Goal: Information Seeking & Learning: Learn about a topic

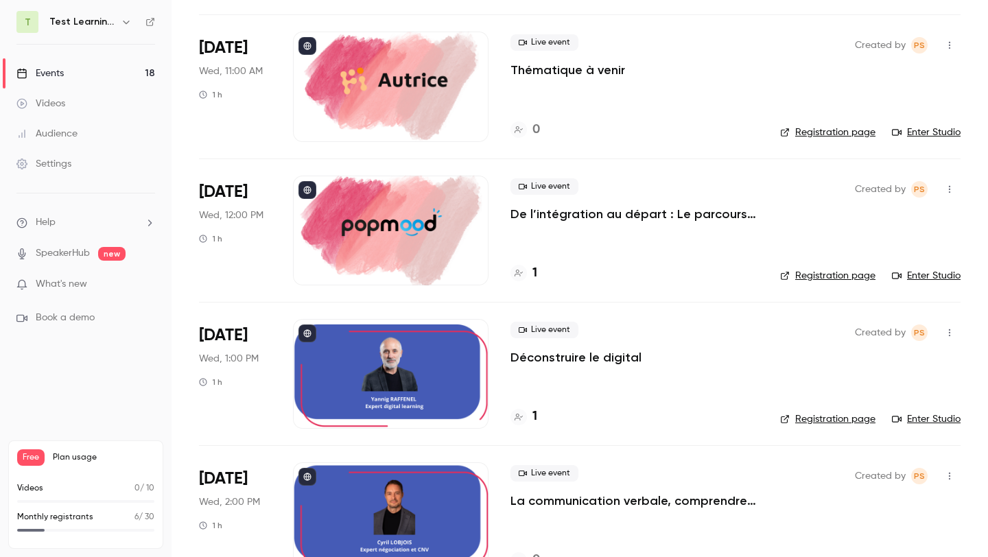
scroll to position [1101, 0]
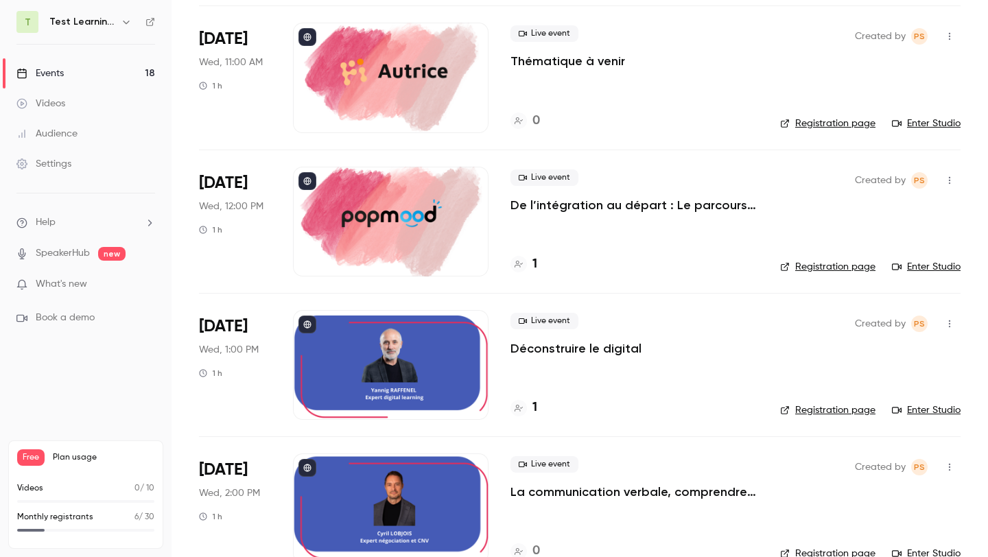
click at [586, 349] on p "Déconstruire le digital" at bounding box center [576, 348] width 131 height 16
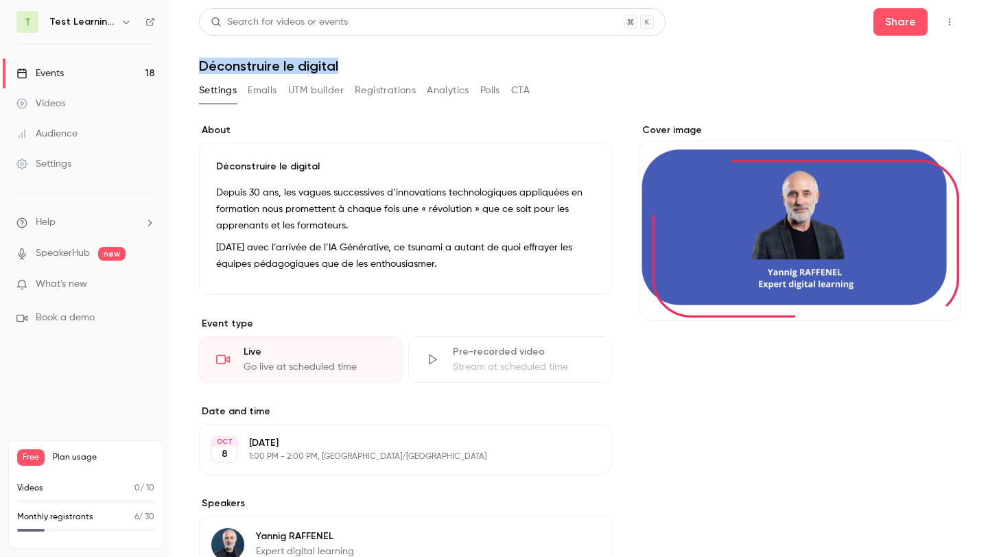
drag, startPoint x: 338, startPoint y: 68, endPoint x: 201, endPoint y: 59, distance: 136.9
click at [201, 59] on h1 "Déconstruire le digital" at bounding box center [580, 66] width 762 height 16
copy h1 "Déconstruire le digital"
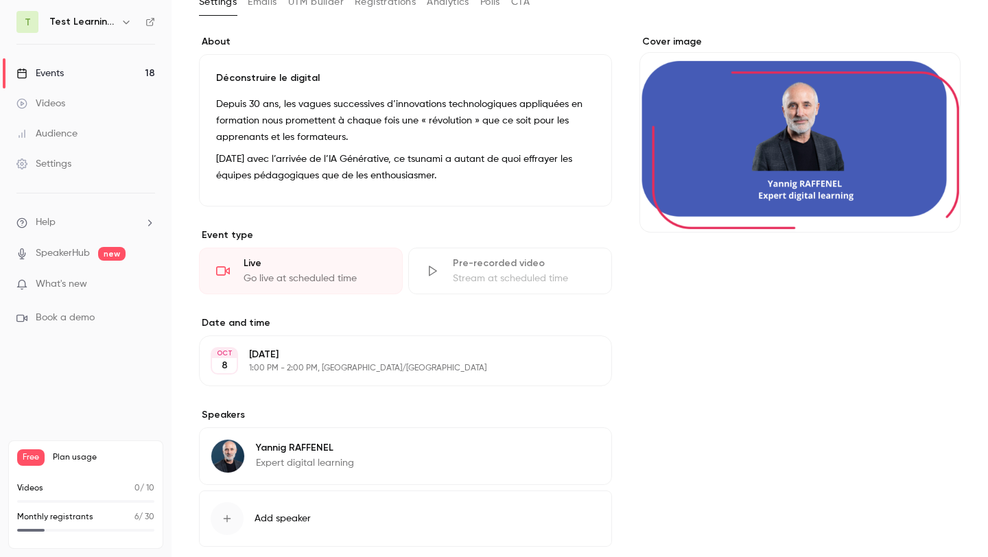
scroll to position [93, 0]
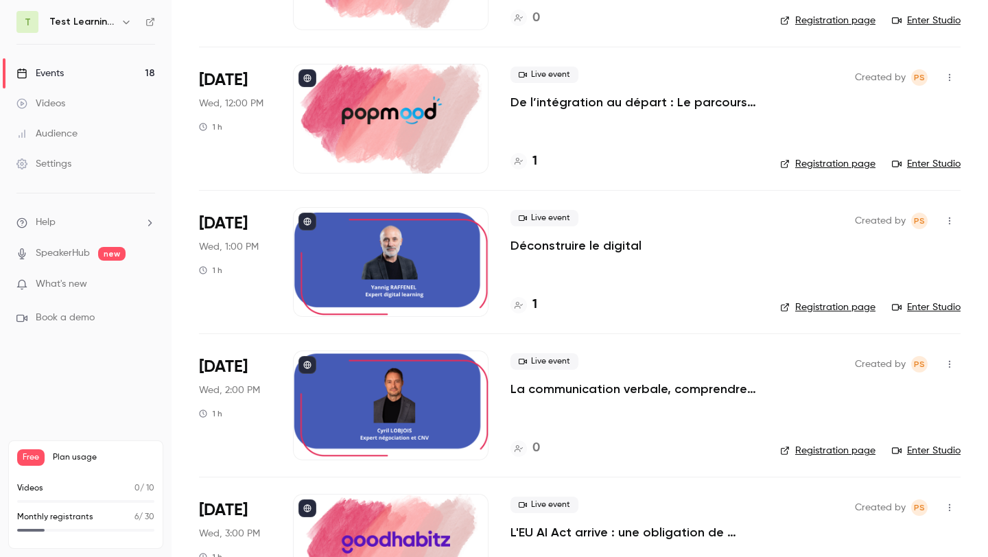
scroll to position [1253, 0]
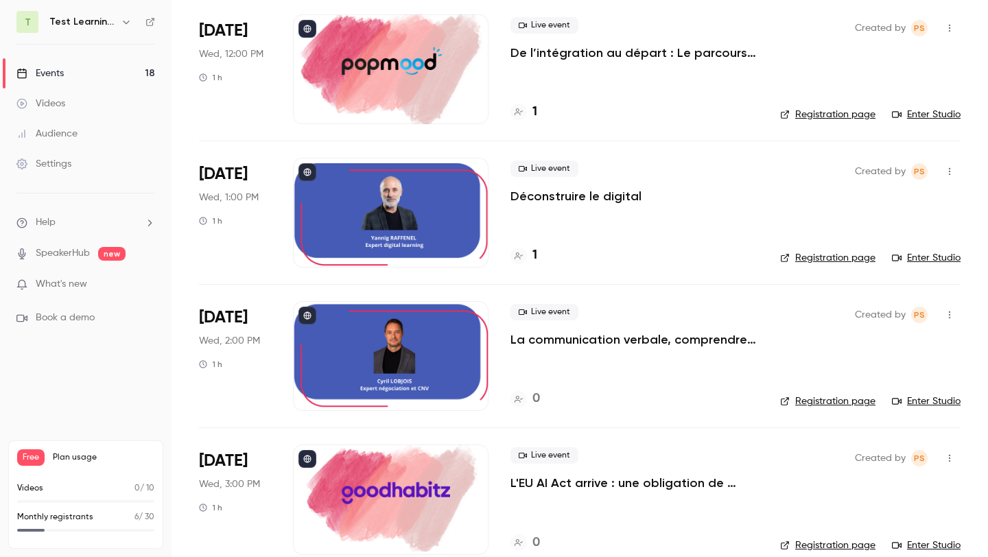
click at [399, 359] on div at bounding box center [391, 356] width 196 height 110
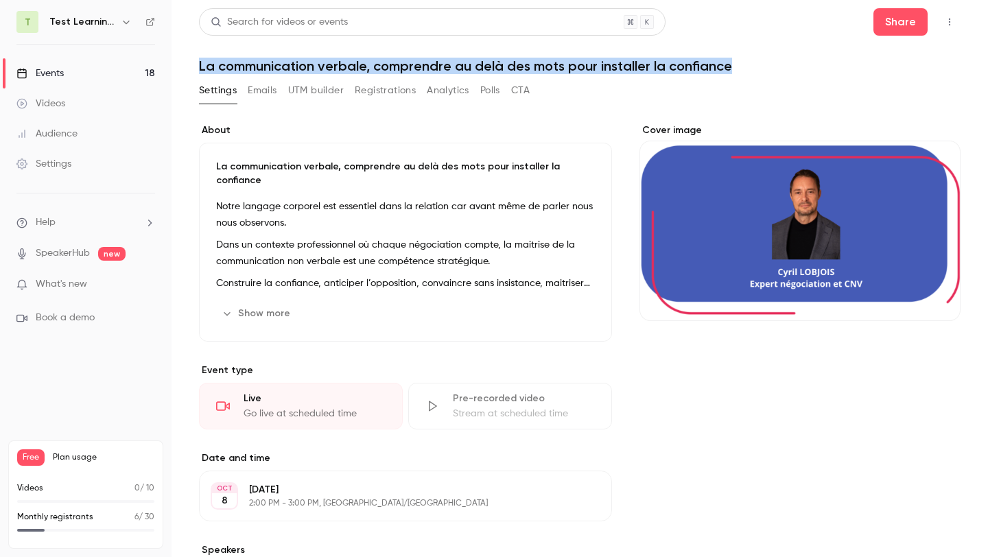
drag, startPoint x: 199, startPoint y: 65, endPoint x: 754, endPoint y: 62, distance: 555.2
click at [754, 62] on h1 "La communication verbale, comprendre au delà des mots pour installer la confian…" at bounding box center [580, 66] width 762 height 16
copy h1 "La communication verbale, comprendre au delà des mots pour installer la confian…"
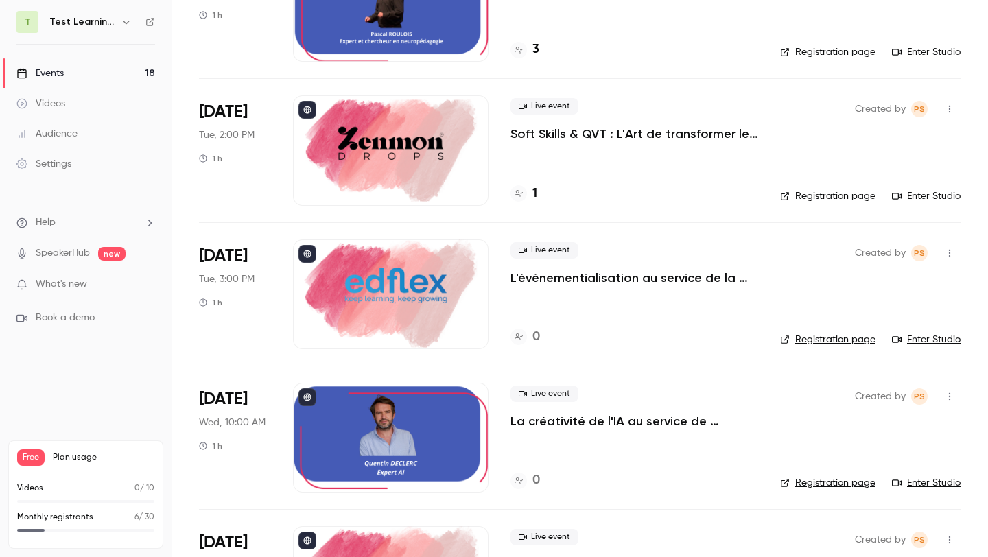
scroll to position [844, 0]
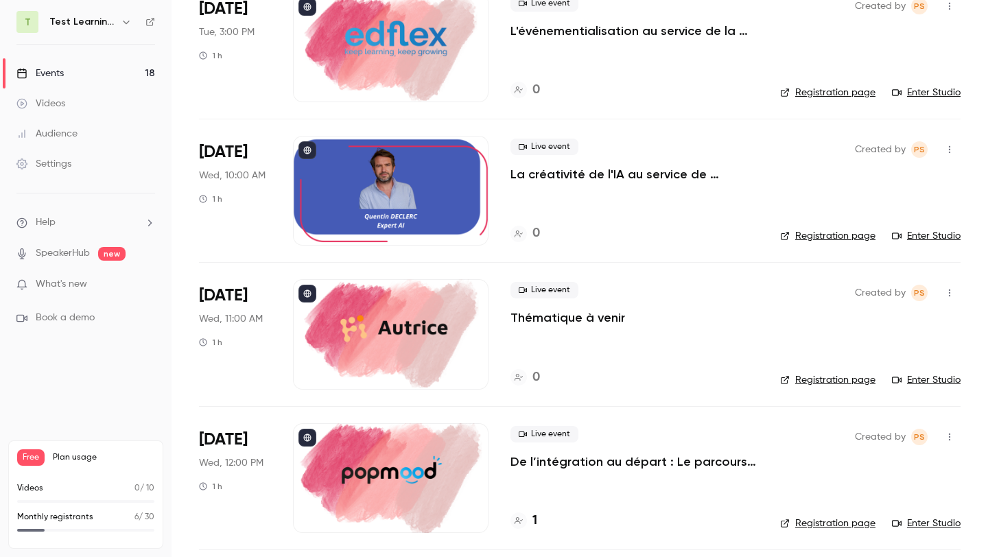
click at [611, 162] on div "Live event La créativité de l'IA au service de l'expérience apprenante." at bounding box center [635, 161] width 248 height 44
click at [611, 168] on p "La créativité de l'IA au service de l'expérience apprenante." at bounding box center [635, 174] width 248 height 16
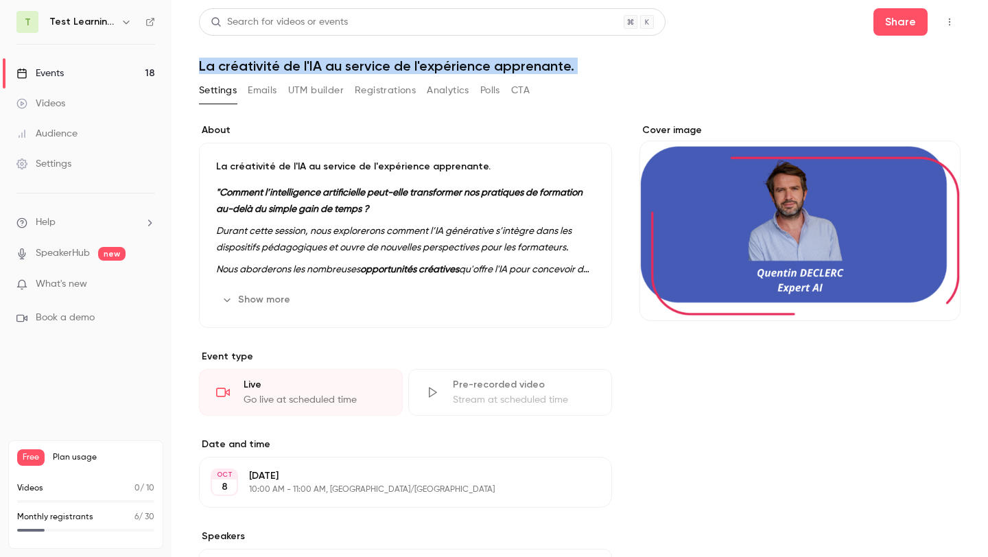
drag, startPoint x: 199, startPoint y: 66, endPoint x: 587, endPoint y: 77, distance: 388.6
click at [587, 77] on div "Search for videos or events Share La créativité de l'IA au service de l'expérie…" at bounding box center [580, 383] width 762 height 751
copy div "La créativité de l'IA au service de l'expérience apprenante. Settings Emails UT…"
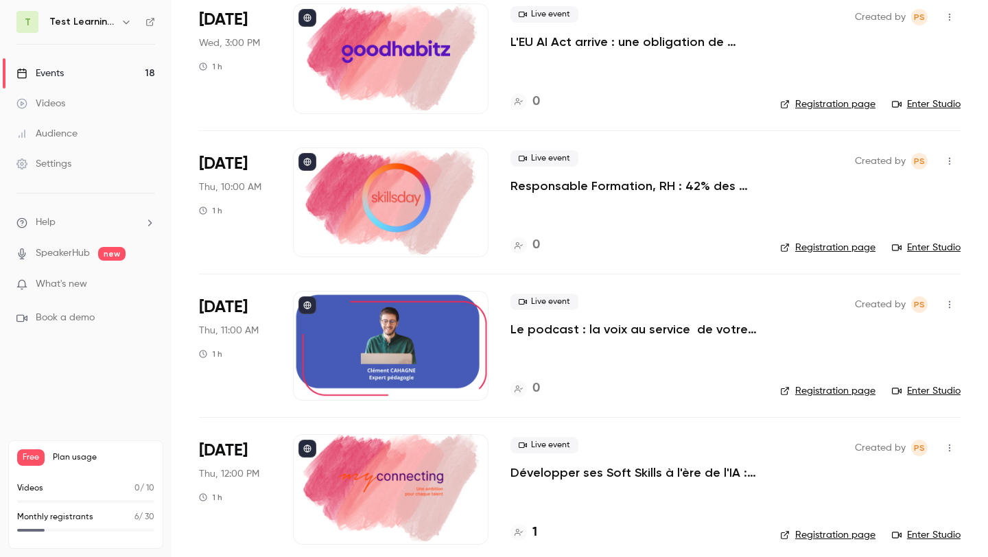
scroll to position [1778, 0]
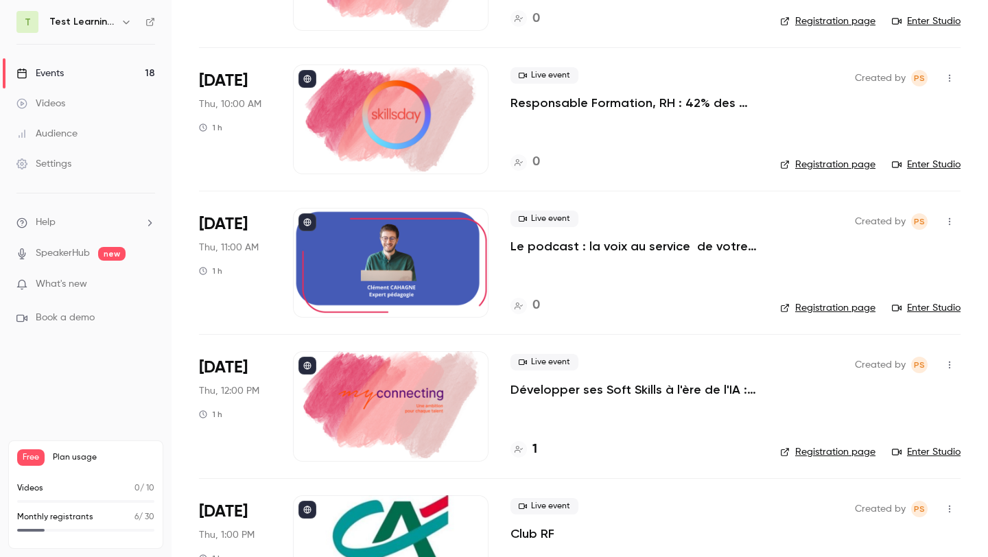
click at [542, 251] on p "Le podcast : la voix au service de votre pédagogie" at bounding box center [635, 246] width 248 height 16
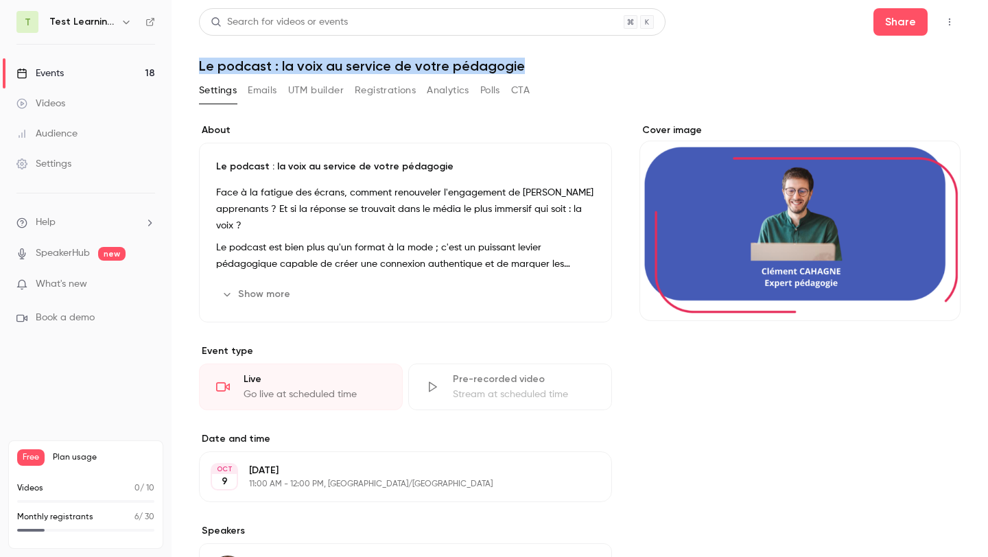
drag, startPoint x: 200, startPoint y: 66, endPoint x: 567, endPoint y: 65, distance: 366.5
click at [567, 65] on h1 "Le podcast : la voix au service de votre pédagogie" at bounding box center [580, 66] width 762 height 16
copy h1 "Le podcast : la voix au service de votre pédagogie"
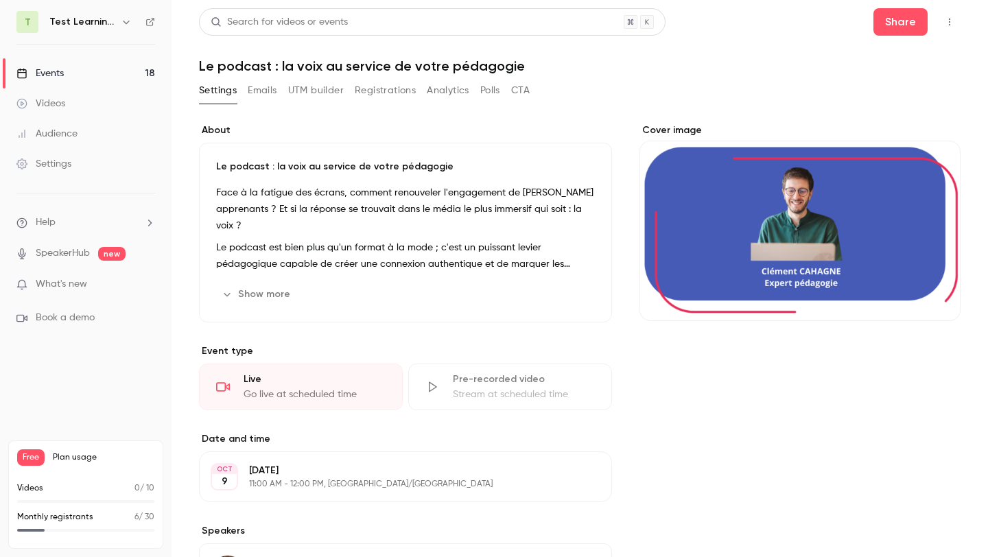
click at [632, 74] on div "Search for videos or events Share Le podcast : la voix au service de votre péda…" at bounding box center [580, 442] width 762 height 869
click at [655, 54] on header "Search for videos or events Share Le podcast : la voix au service de votre péda…" at bounding box center [580, 41] width 762 height 66
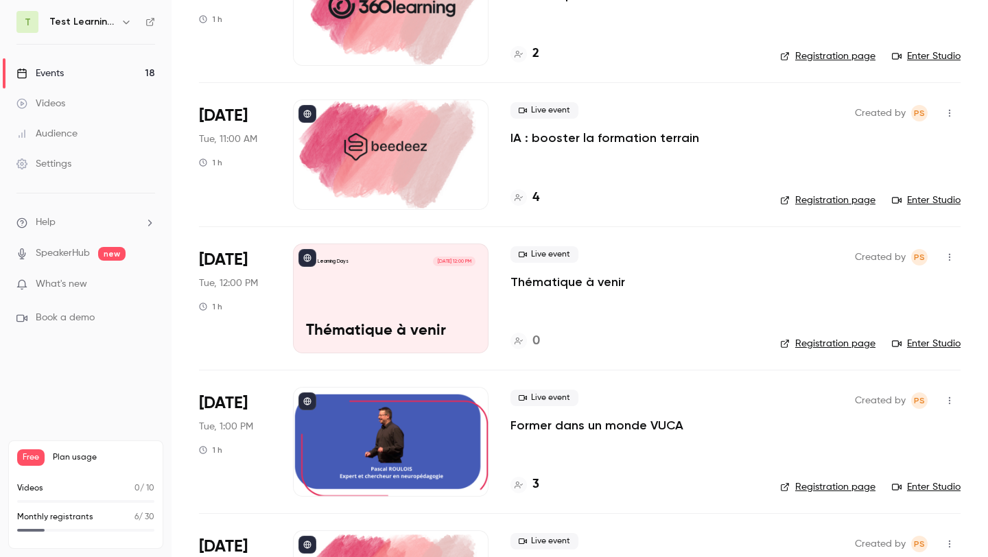
scroll to position [103, 0]
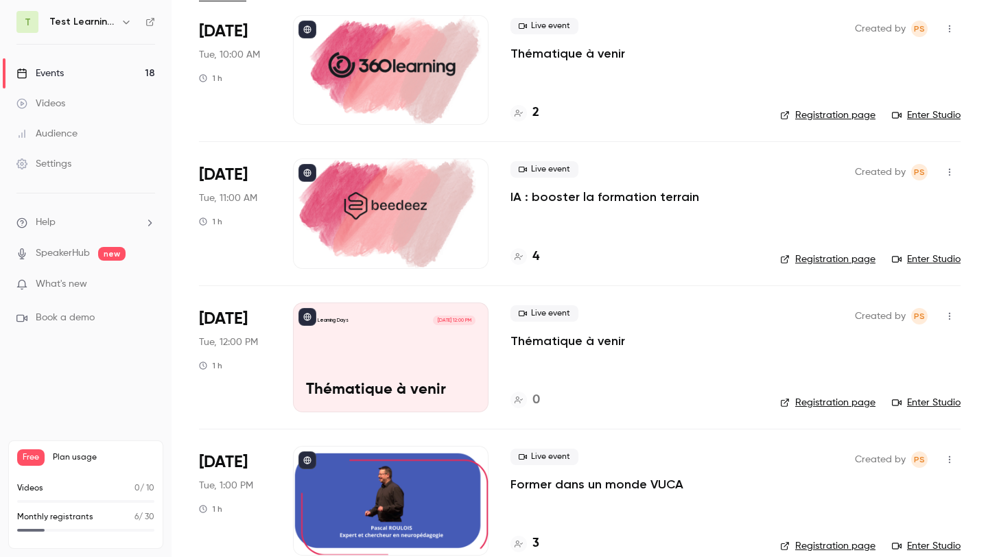
click at [417, 229] on div at bounding box center [391, 214] width 196 height 110
